Goal: Information Seeking & Learning: Compare options

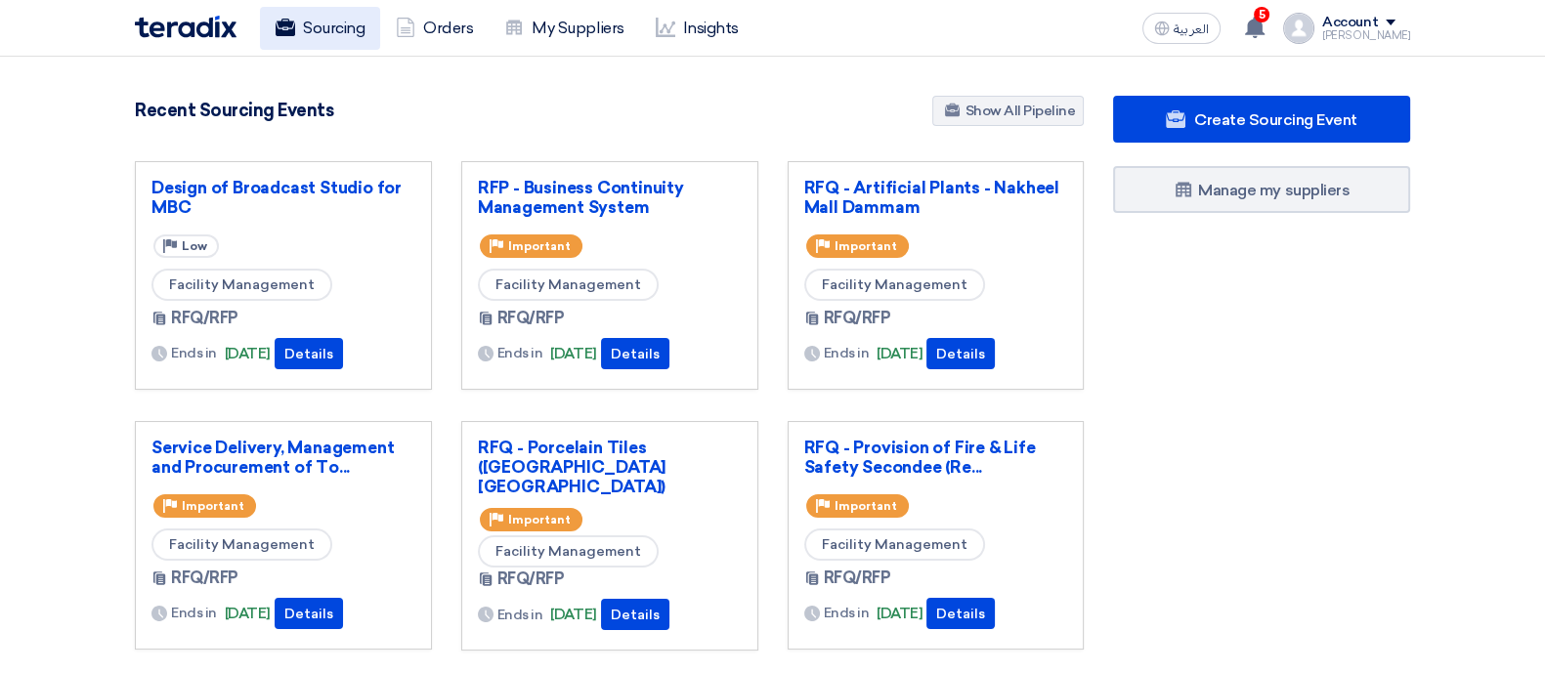
click at [278, 9] on link "Sourcing" at bounding box center [320, 28] width 120 height 43
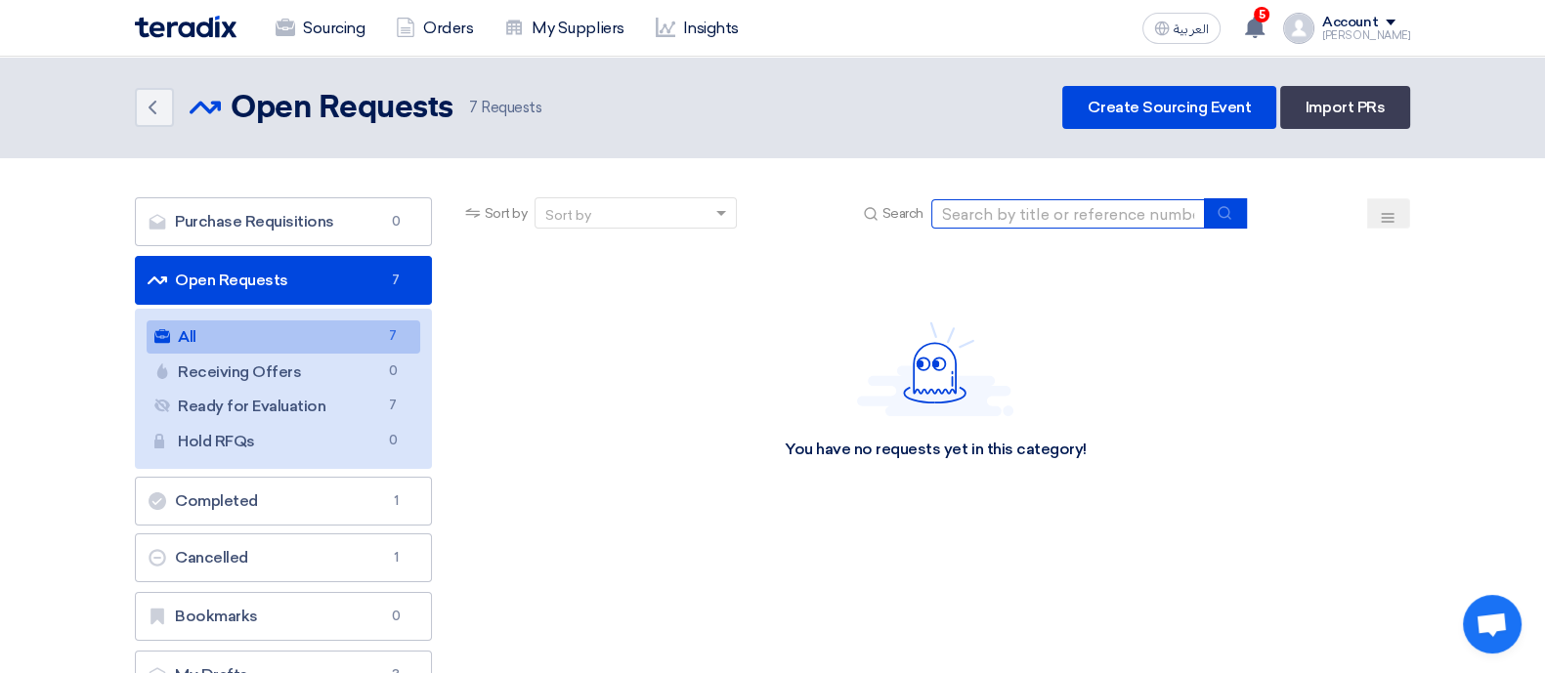
click at [1008, 221] on input at bounding box center [1068, 213] width 274 height 29
paste input "70883"
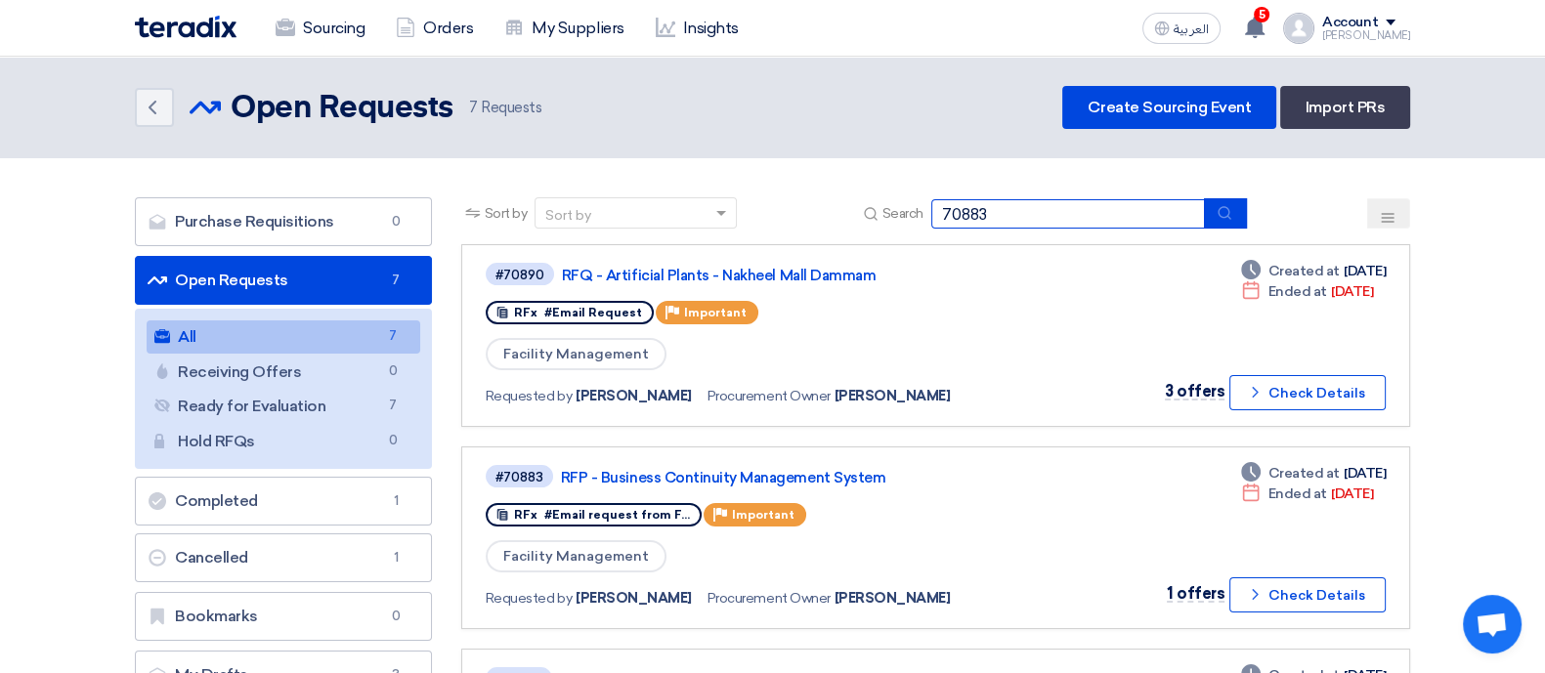
type input "70883"
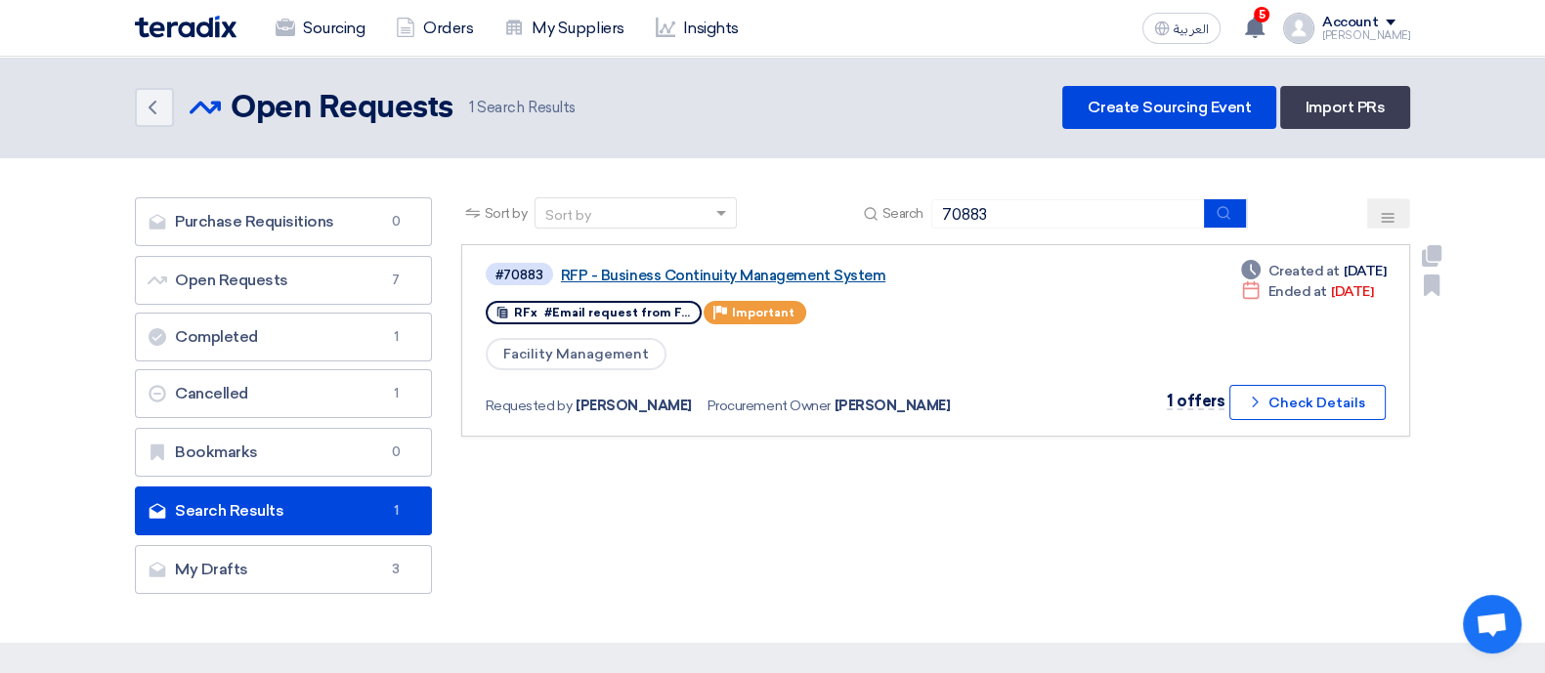
click at [642, 274] on link "RFP - Business Continuity Management System" at bounding box center [805, 276] width 488 height 18
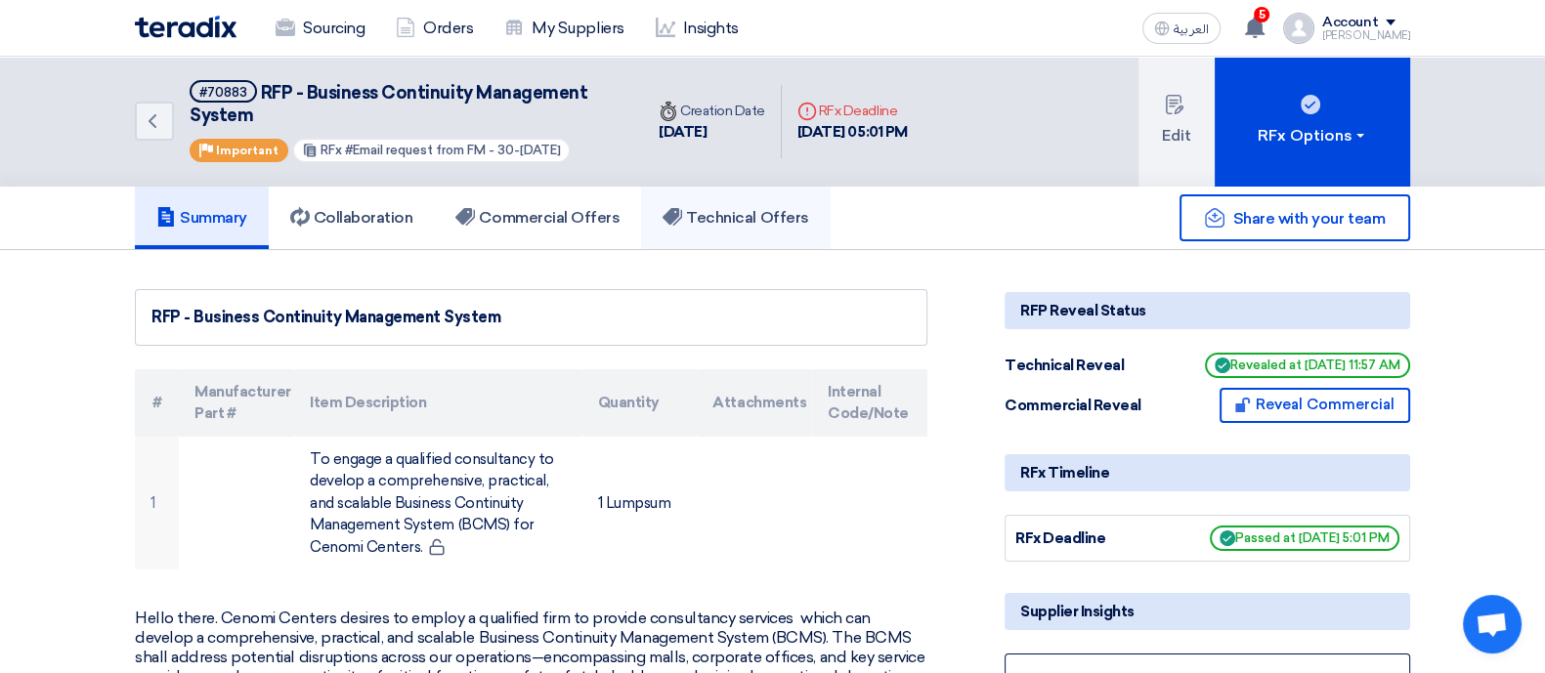
click at [718, 212] on h5 "Technical Offers" at bounding box center [735, 218] width 146 height 20
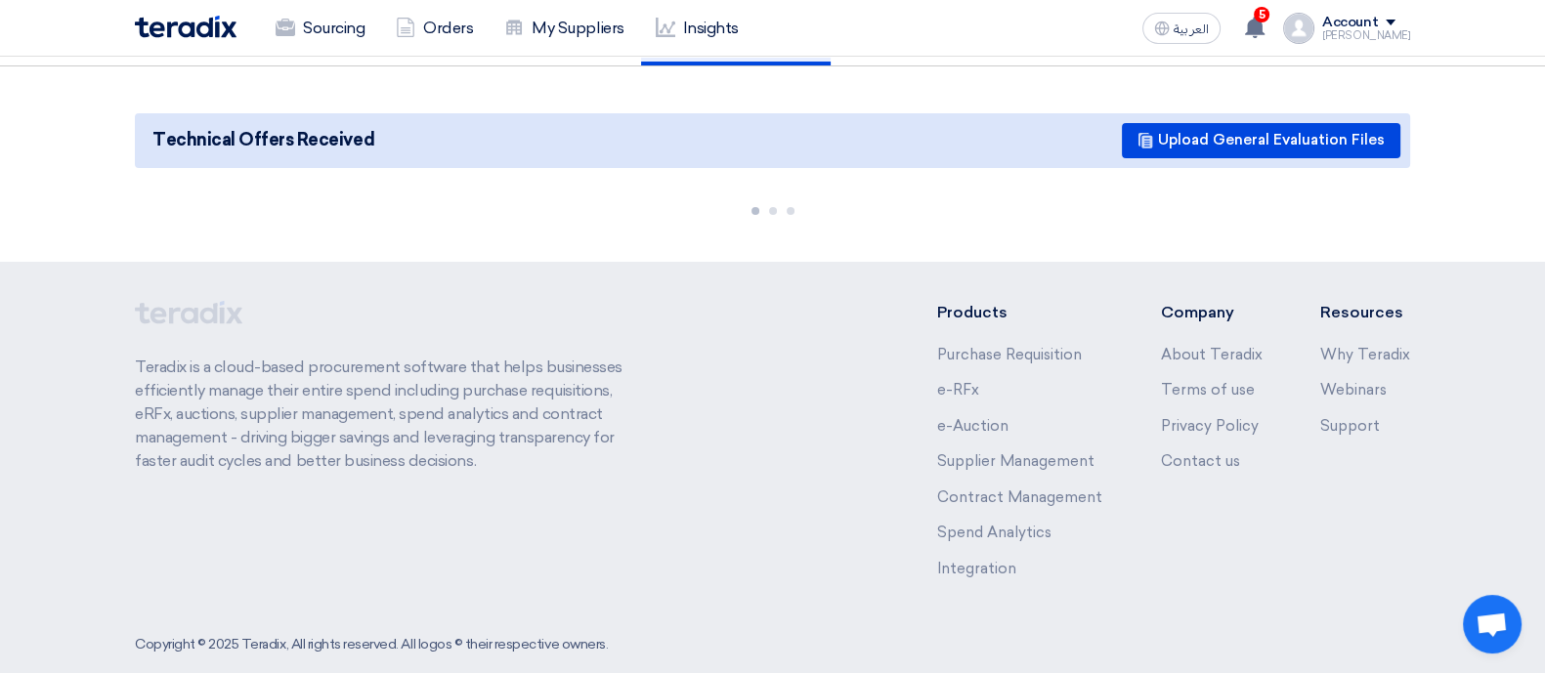
scroll to position [212, 0]
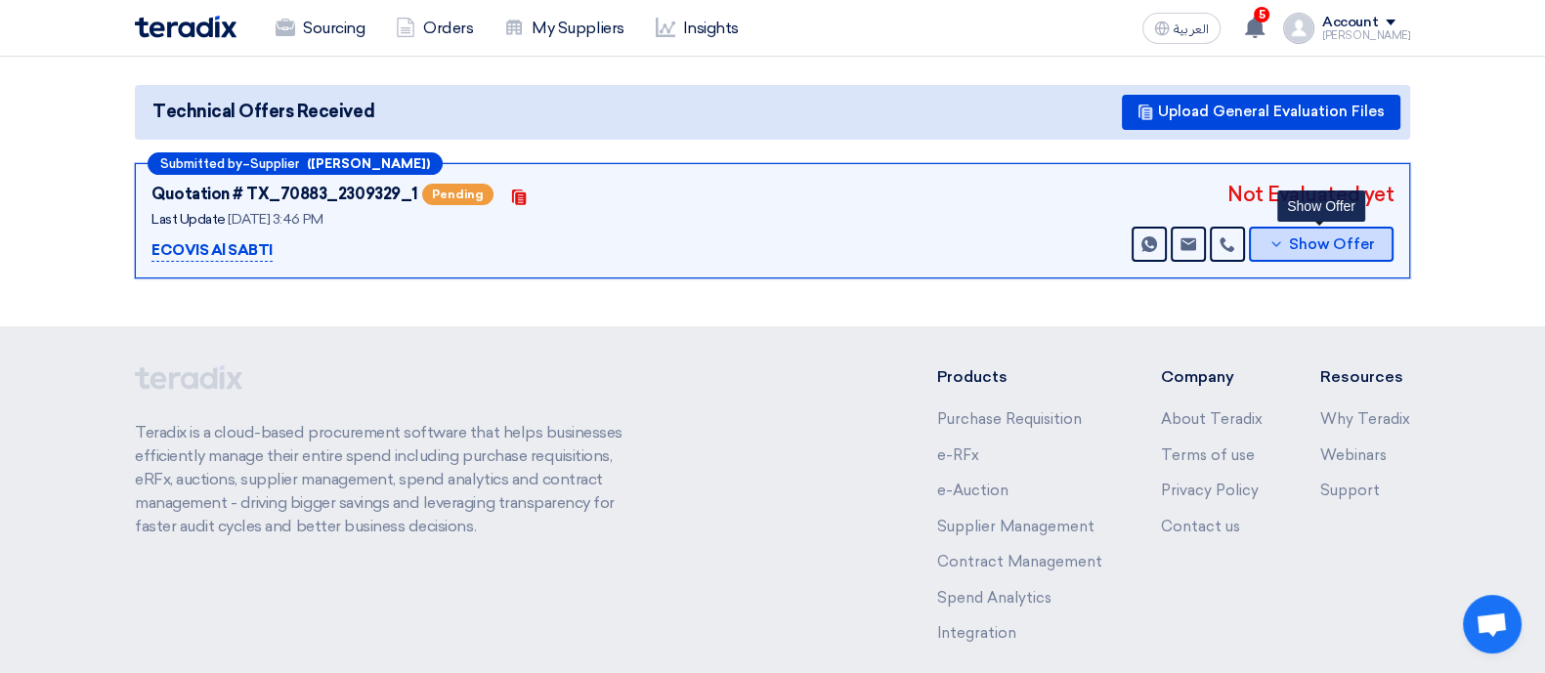
click at [1338, 242] on span "Show Offer" at bounding box center [1332, 244] width 86 height 15
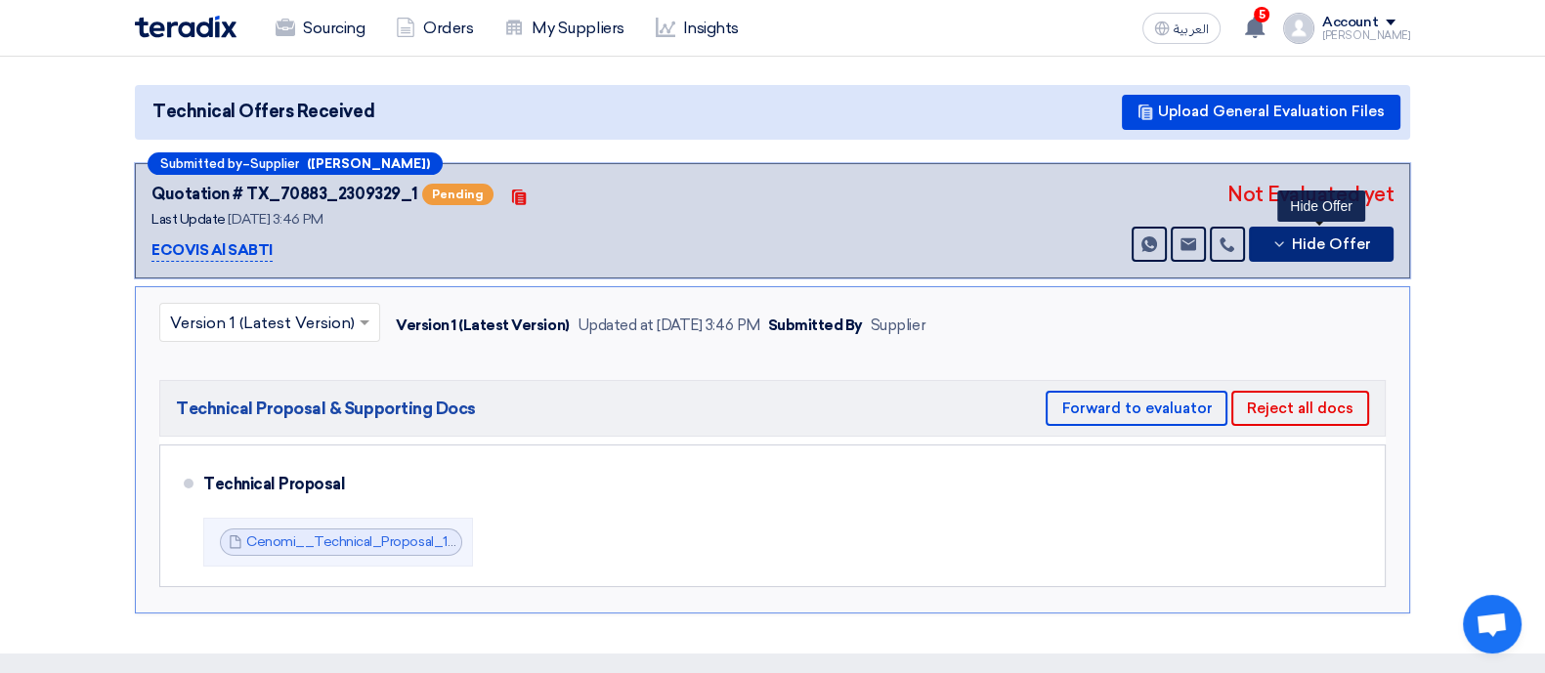
click at [1291, 233] on button "Hide Offer" at bounding box center [1321, 244] width 145 height 35
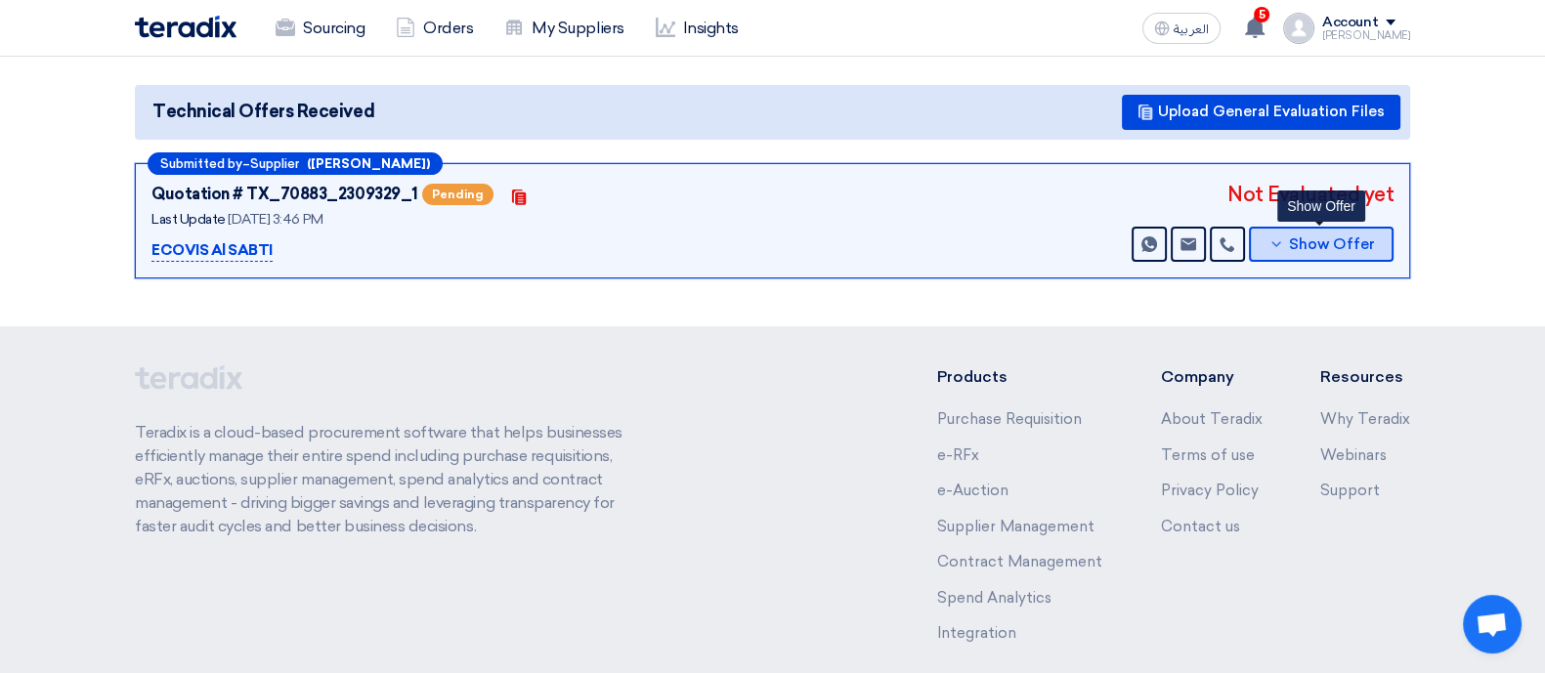
click at [1299, 243] on span "Show Offer" at bounding box center [1332, 244] width 86 height 15
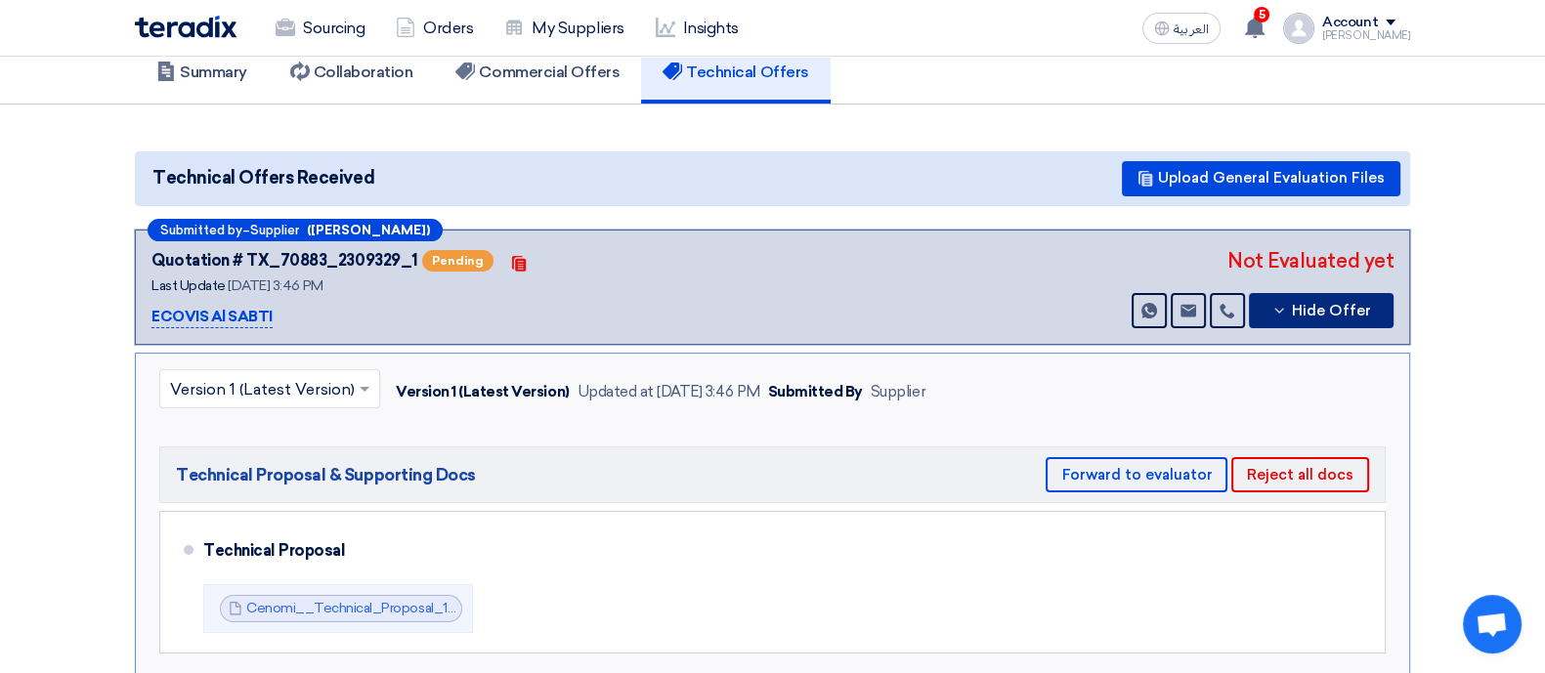
scroll to position [0, 0]
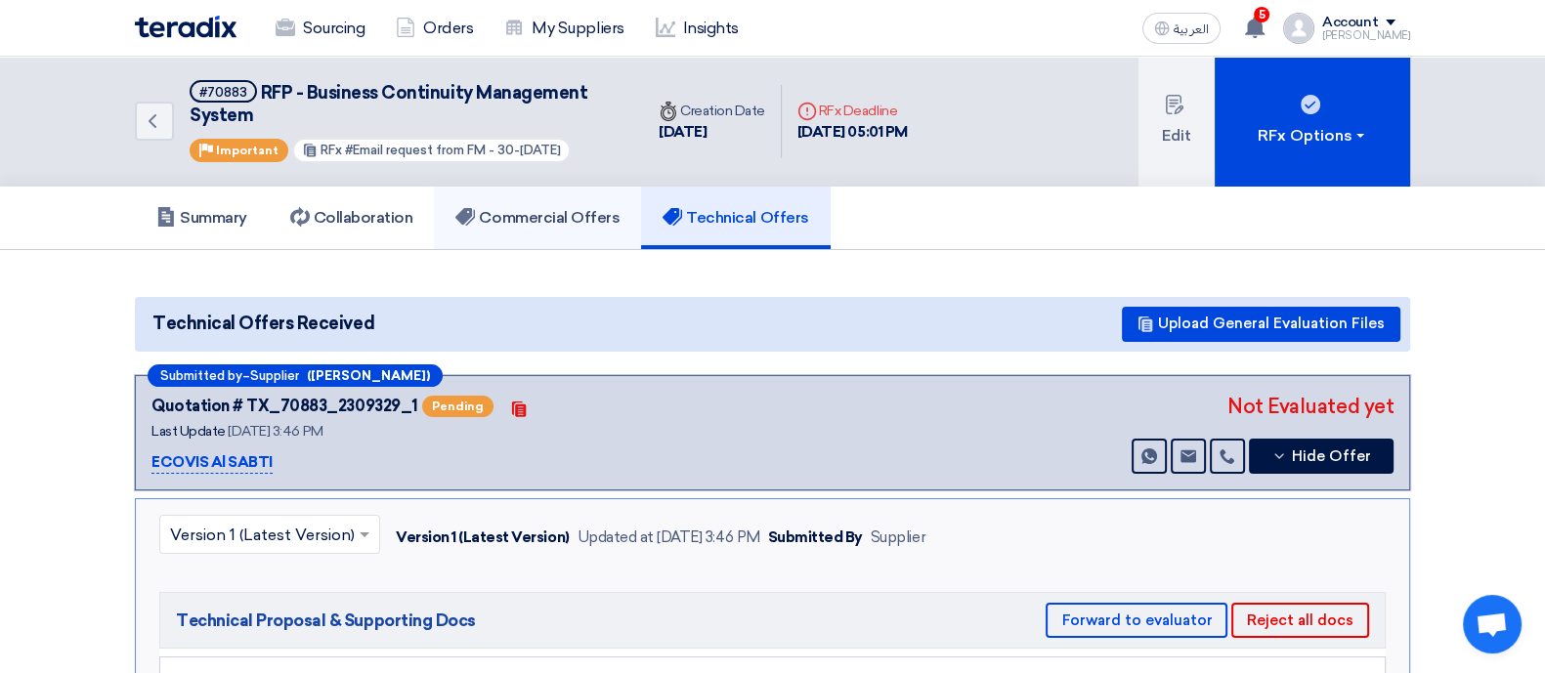
click at [568, 227] on link "Commercial Offers" at bounding box center [537, 218] width 207 height 63
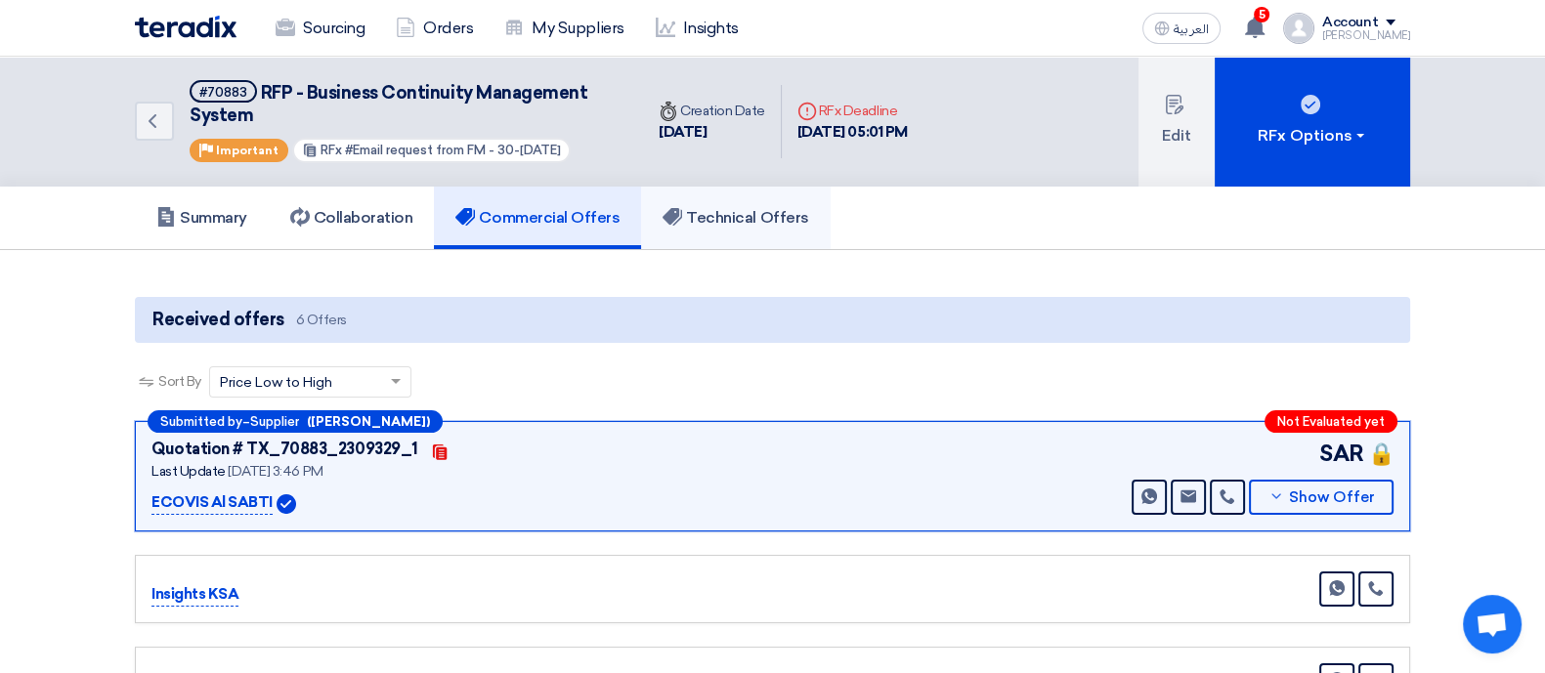
click at [740, 191] on link "Technical Offers" at bounding box center [735, 218] width 189 height 63
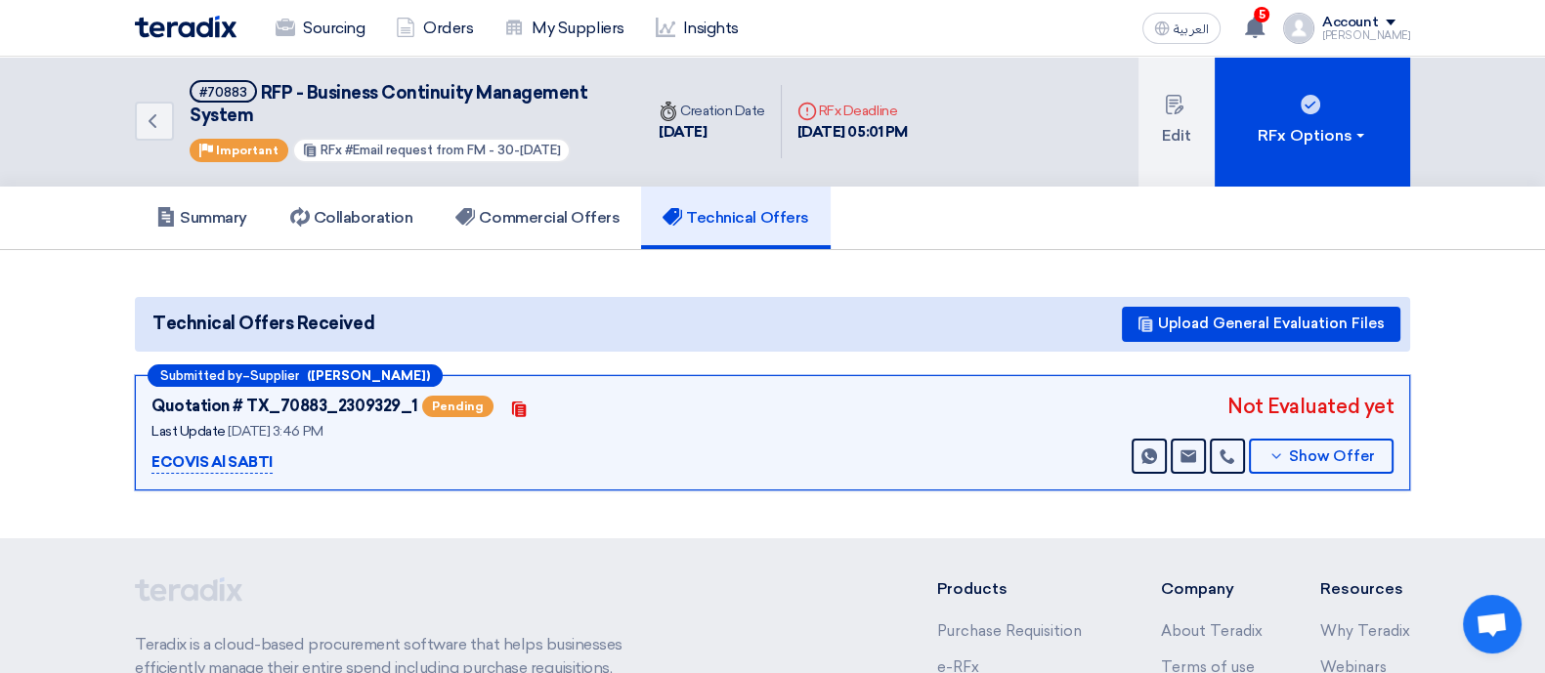
click at [1285, 432] on div "Not Evaluated yet Send Message Send Message Show Offer" at bounding box center [1260, 433] width 266 height 83
click at [1287, 439] on button "Show Offer" at bounding box center [1321, 456] width 145 height 35
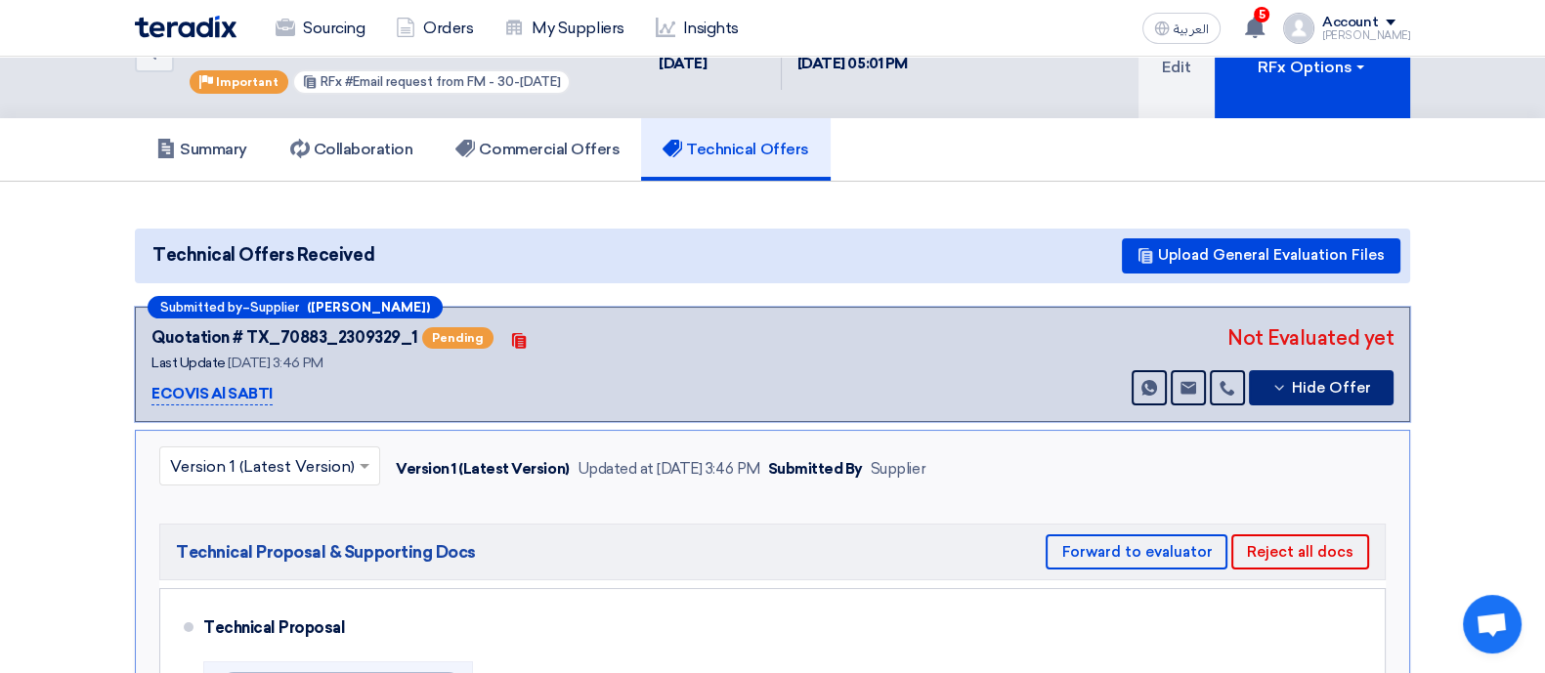
scroll to position [121, 0]
